Goal: Task Accomplishment & Management: Use online tool/utility

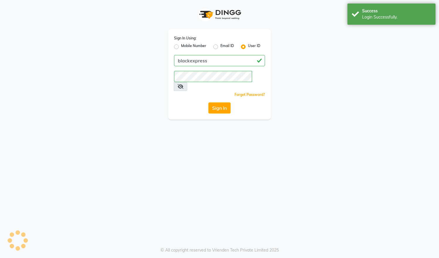
select select "service"
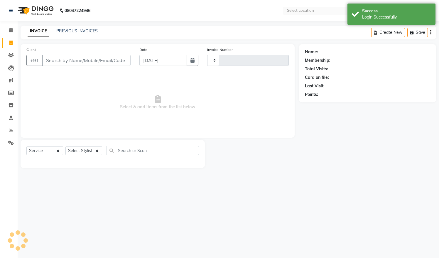
type input "3887"
select select "en"
select select "7082"
